Goal: Task Accomplishment & Management: Manage account settings

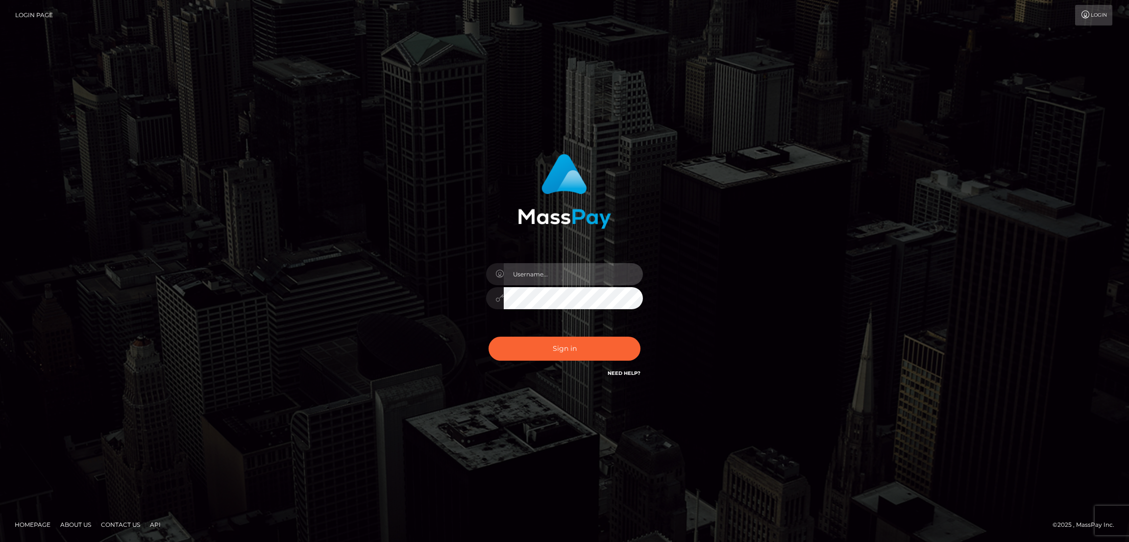
type input "by.es2"
click at [577, 349] on button "Sign in" at bounding box center [565, 349] width 152 height 24
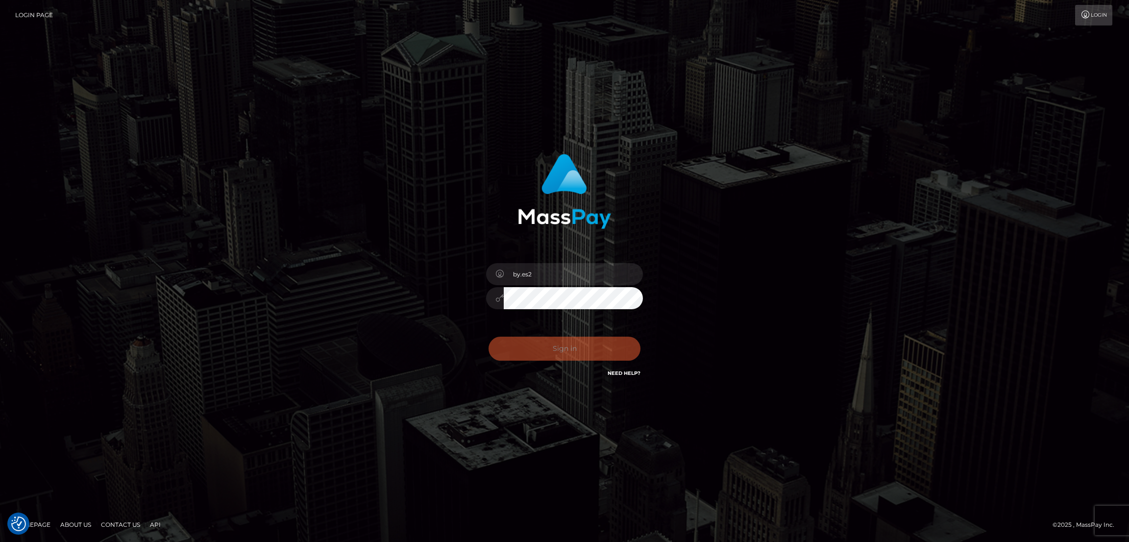
checkbox input "true"
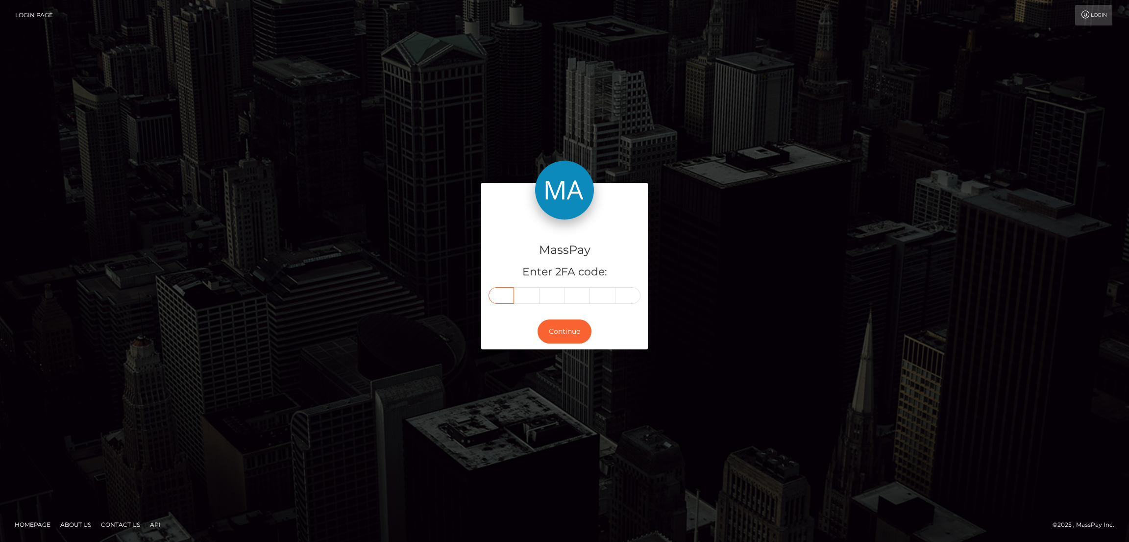
click at [504, 293] on input "text" at bounding box center [501, 295] width 25 height 17
paste input "2"
type input "2"
type input "6"
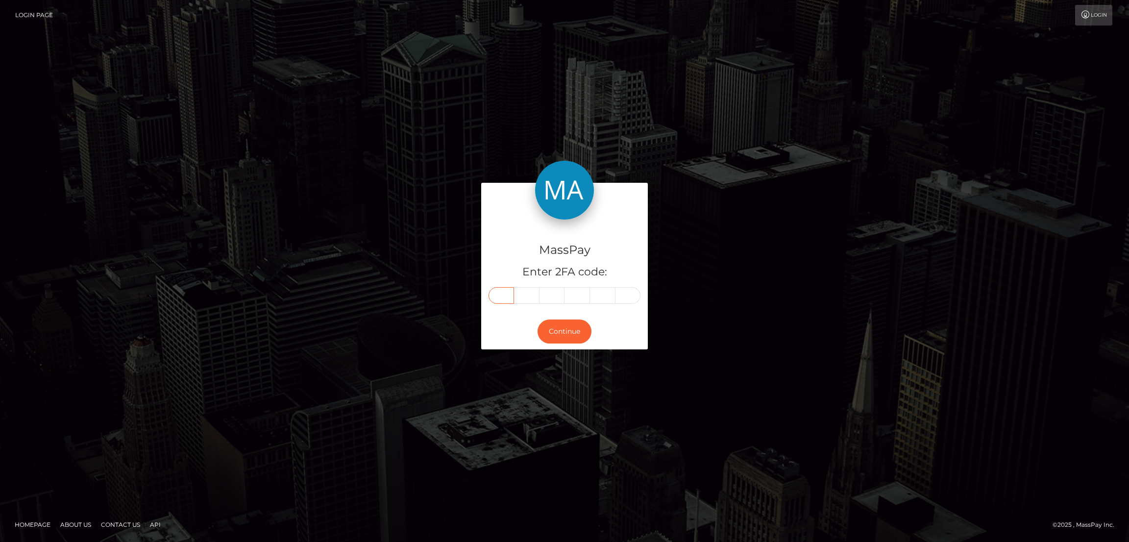
type input "8"
type input "5"
type input "4"
click at [560, 332] on button "Continue" at bounding box center [565, 332] width 54 height 24
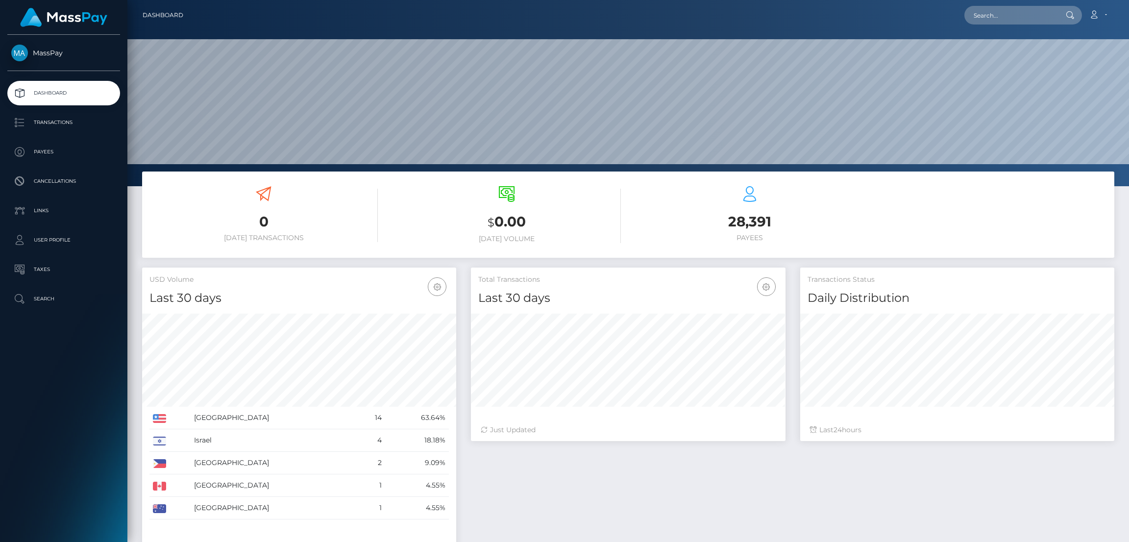
scroll to position [174, 314]
click at [990, 16] on input "text" at bounding box center [1011, 15] width 92 height 19
paste input "soufianefreedoms@gmail.com"
type input "soufianefreedoms@gmail.com"
